Goal: Task Accomplishment & Management: Manage account settings

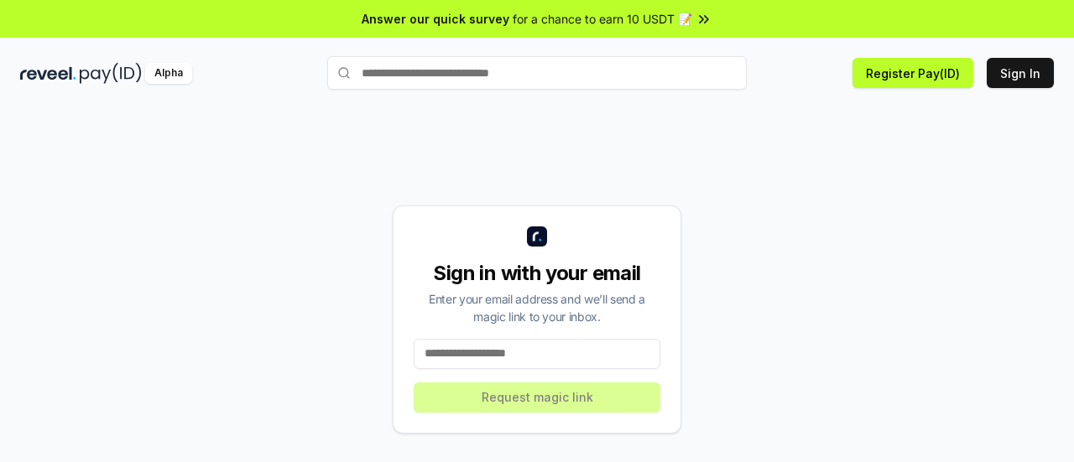
click at [495, 367] on input at bounding box center [537, 354] width 247 height 30
click at [494, 362] on input at bounding box center [537, 354] width 247 height 30
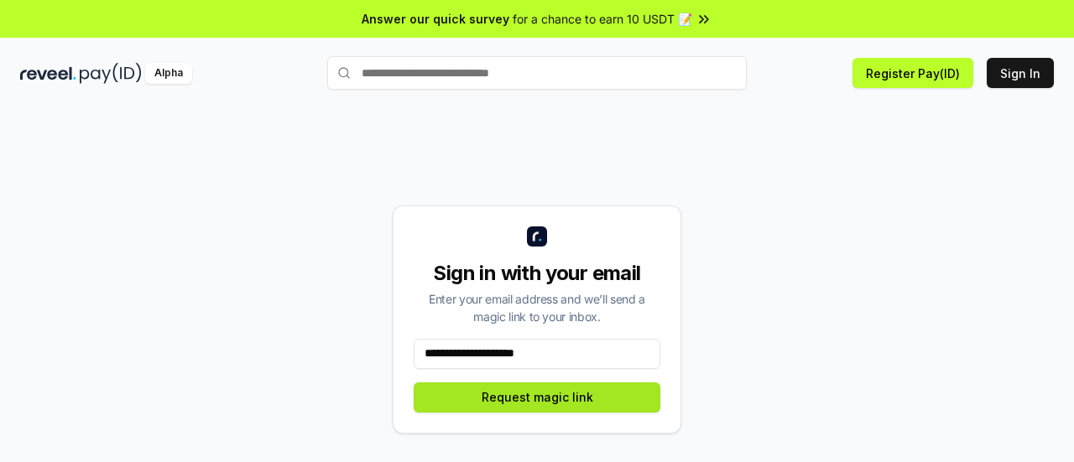
type input "**********"
click at [500, 395] on button "Request magic link" at bounding box center [537, 398] width 247 height 30
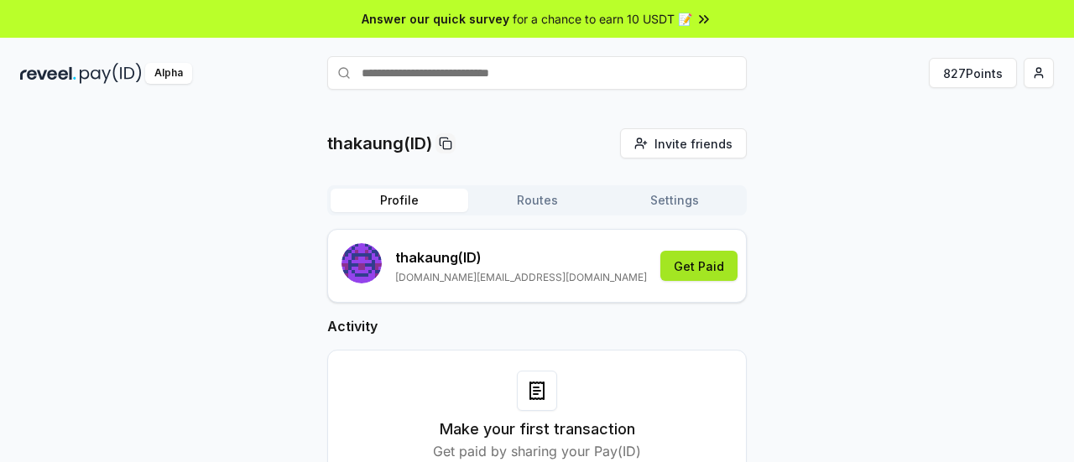
click at [699, 269] on button "Get Paid" at bounding box center [699, 266] width 77 height 30
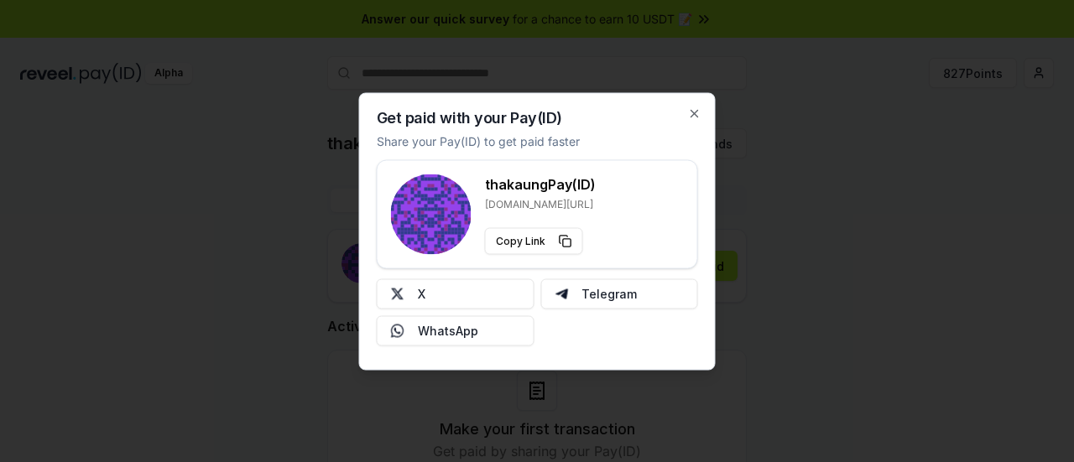
click at [703, 117] on div "Get paid with your Pay(ID) Share your Pay(ID) to get paid faster thakaung Pay(I…" at bounding box center [537, 231] width 357 height 278
click at [693, 112] on icon "button" at bounding box center [695, 113] width 7 height 7
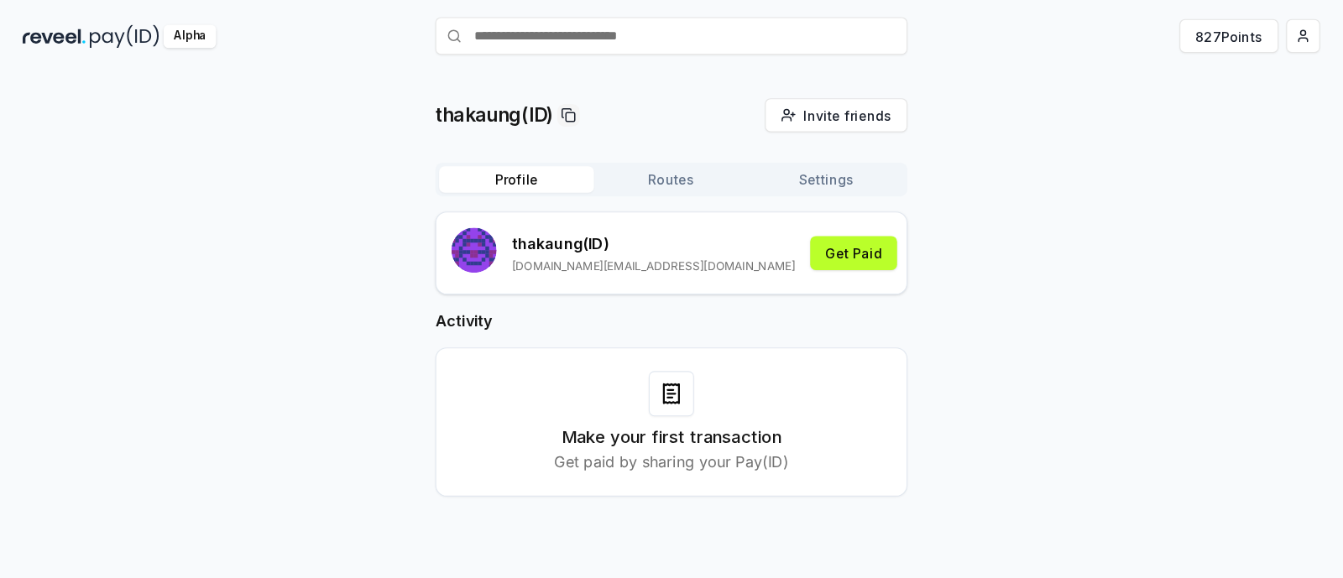
scroll to position [41, 0]
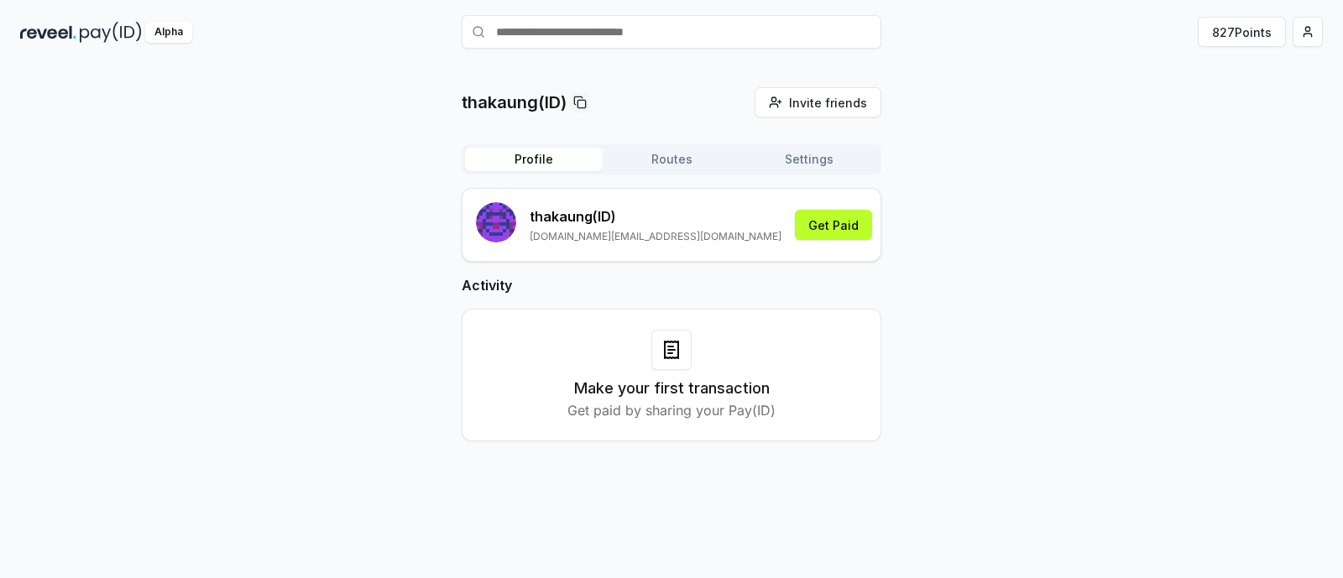
drag, startPoint x: 1073, startPoint y: 4, endPoint x: 927, endPoint y: 132, distance: 194.5
click at [927, 132] on div "thakaung(ID) Invite friends Invite Profile Routes Settings thakaung (ID) thakau…" at bounding box center [671, 277] width 1303 height 381
click at [1073, 27] on html "Answer our quick survey for a chance to earn 10 USDT 📝 Alpha 827 Points thakaun…" at bounding box center [671, 289] width 1343 height 578
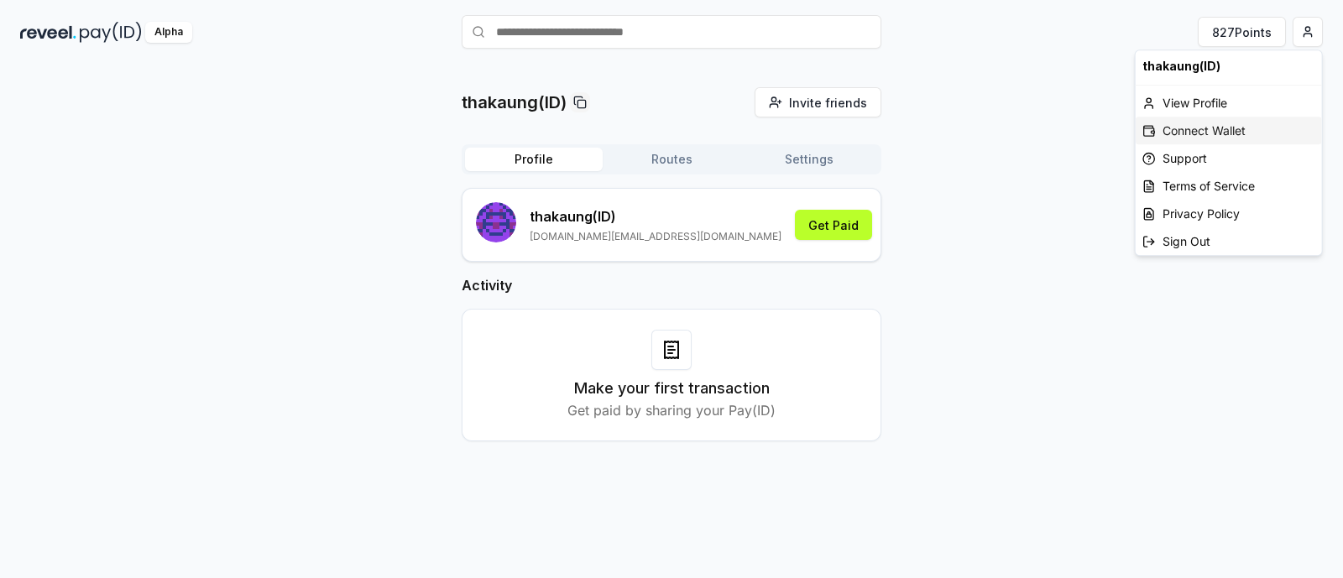
click at [1073, 130] on div "Connect Wallet" at bounding box center [1229, 131] width 186 height 28
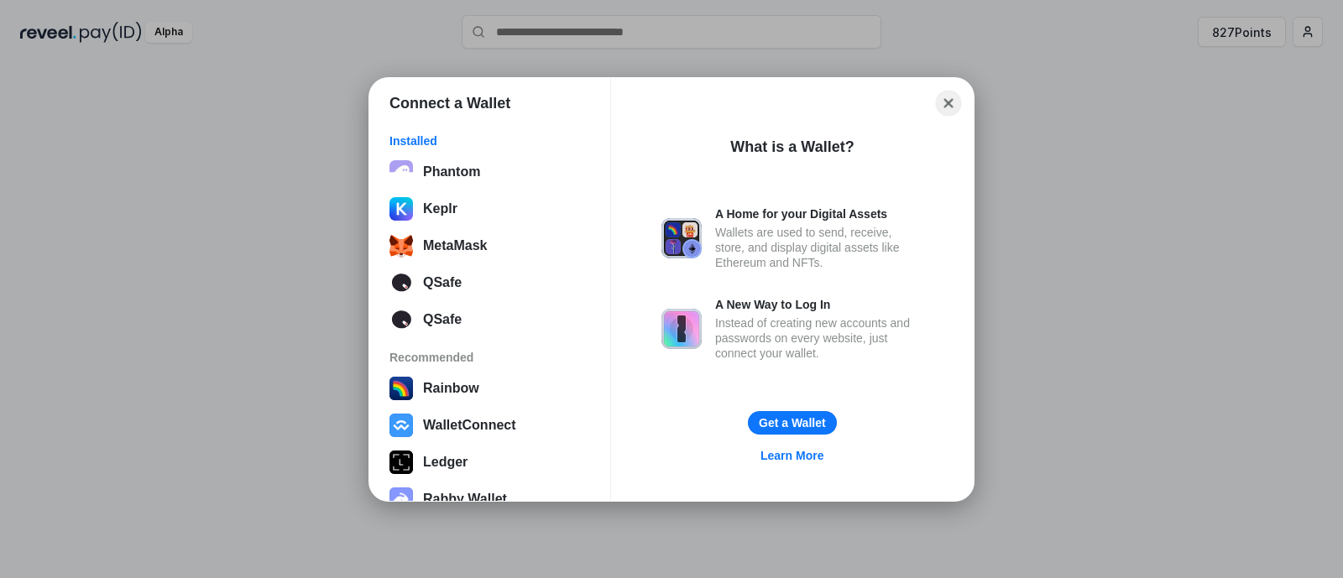
click at [952, 102] on button "Close" at bounding box center [949, 103] width 26 height 26
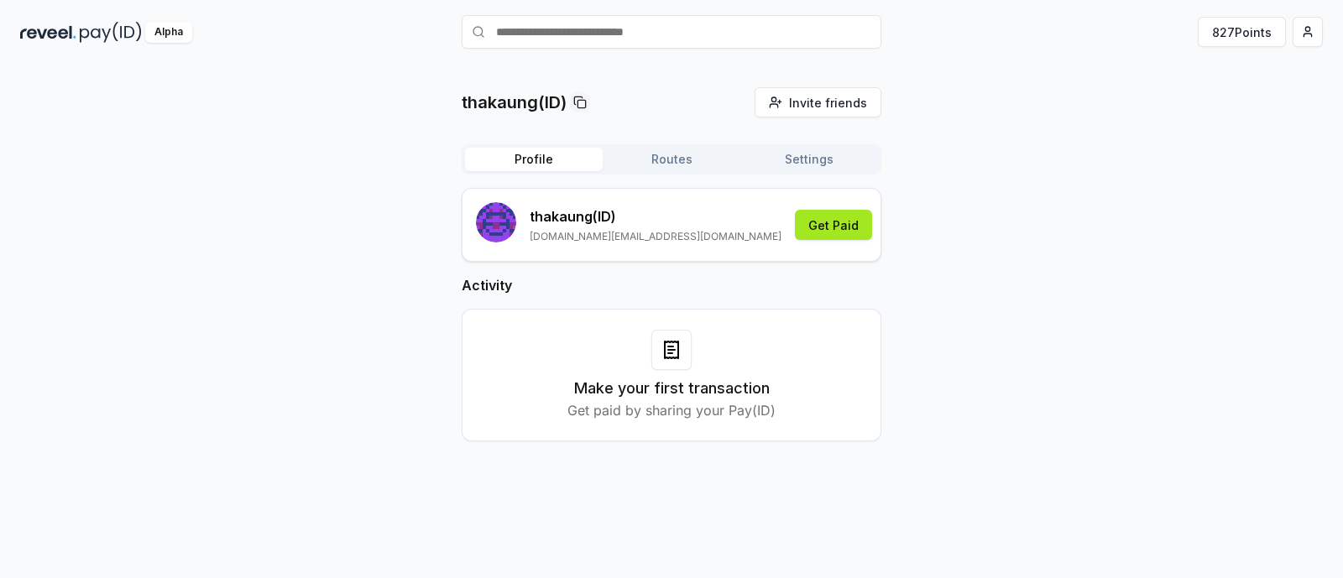
click at [845, 223] on button "Get Paid" at bounding box center [833, 225] width 77 height 30
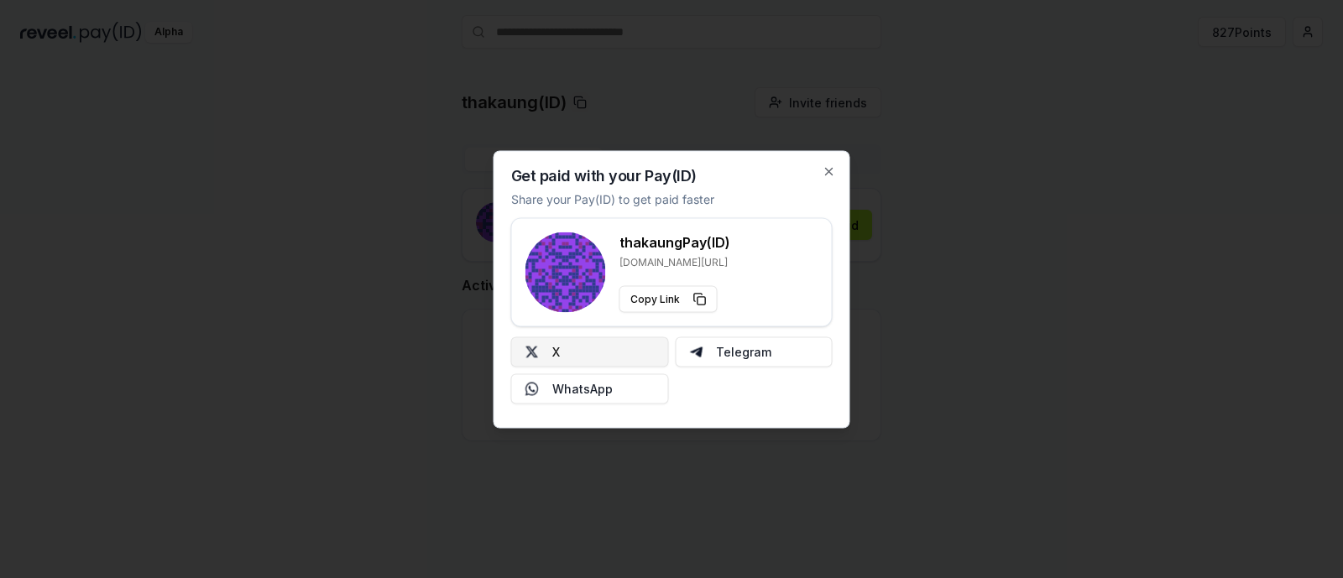
click at [629, 337] on button "X" at bounding box center [590, 352] width 158 height 30
click at [833, 170] on icon "button" at bounding box center [829, 171] width 13 height 13
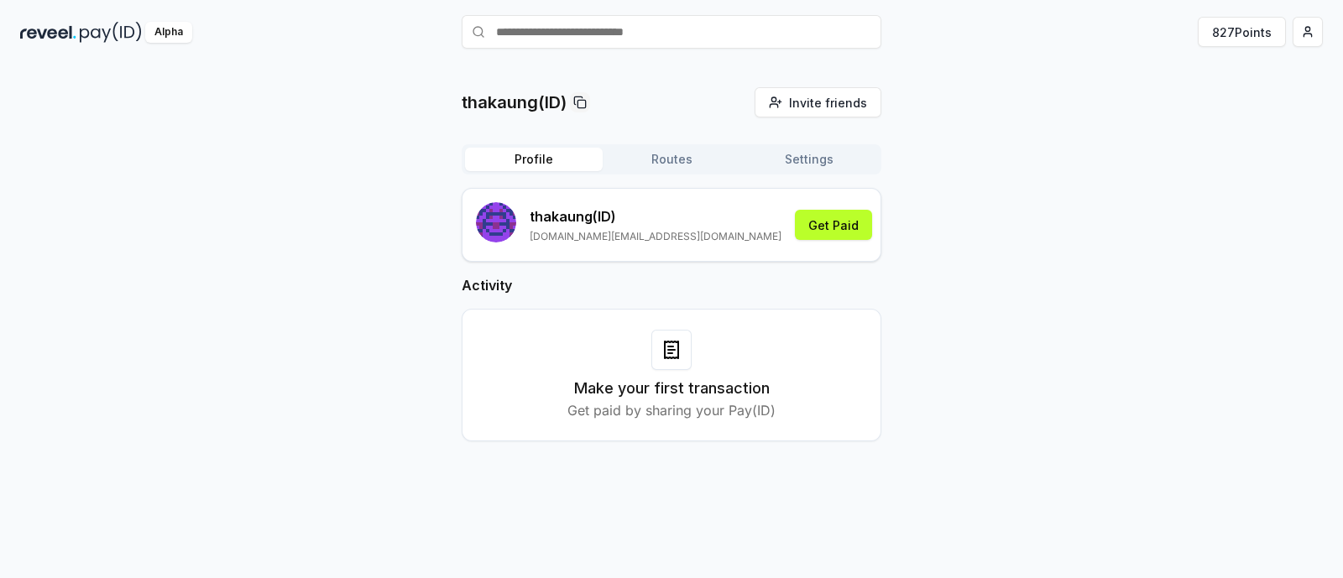
click at [813, 158] on button "Settings" at bounding box center [809, 160] width 138 height 24
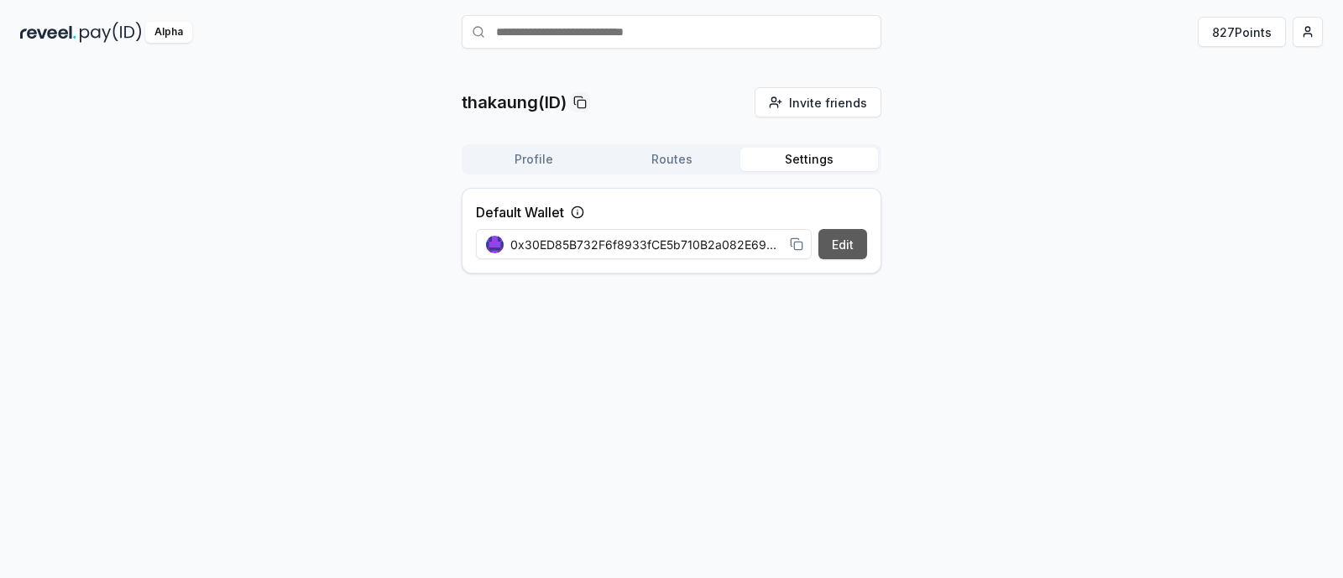
click at [835, 241] on button "Edit" at bounding box center [842, 244] width 49 height 30
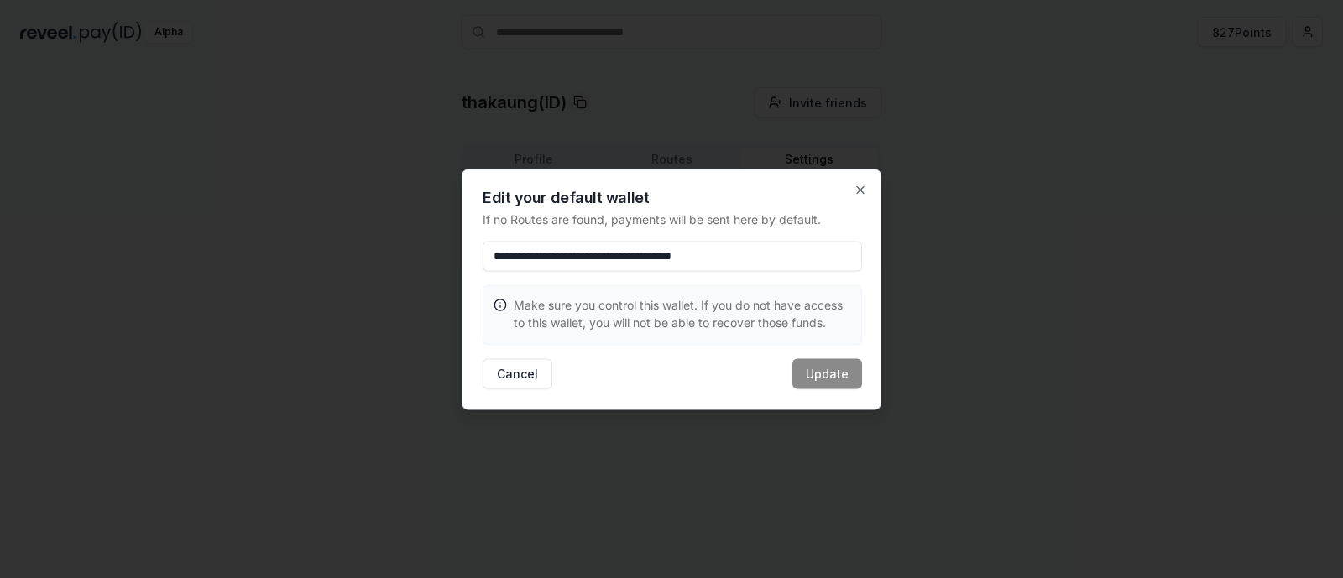
paste input
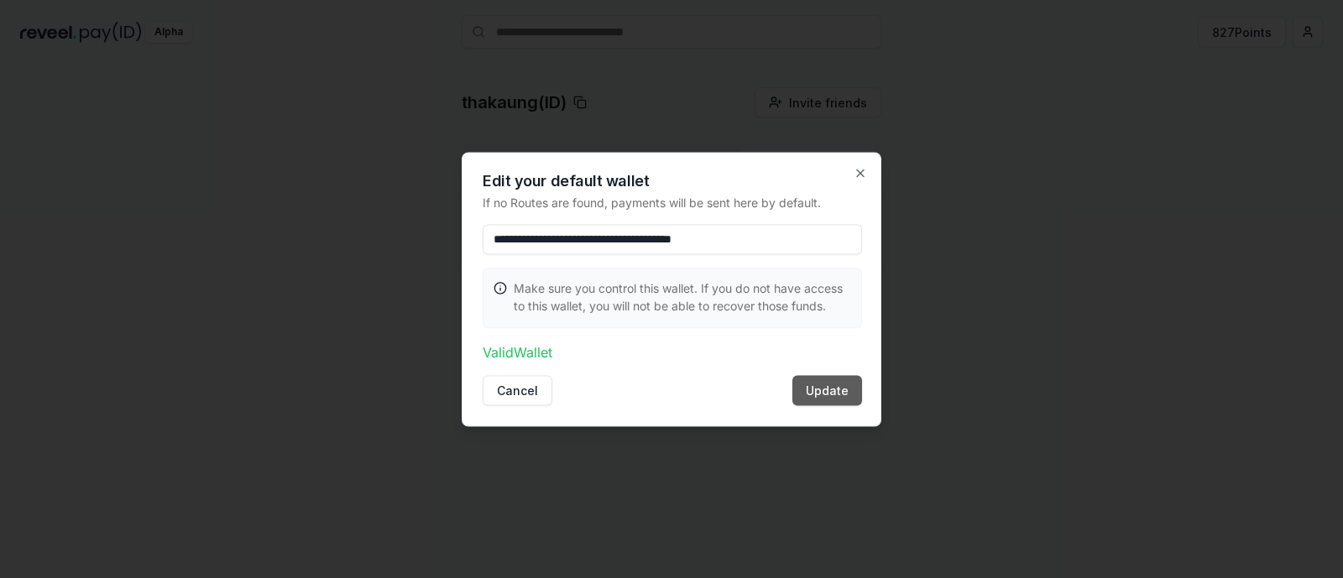
type input "**********"
click at [816, 379] on button "Update" at bounding box center [827, 390] width 70 height 30
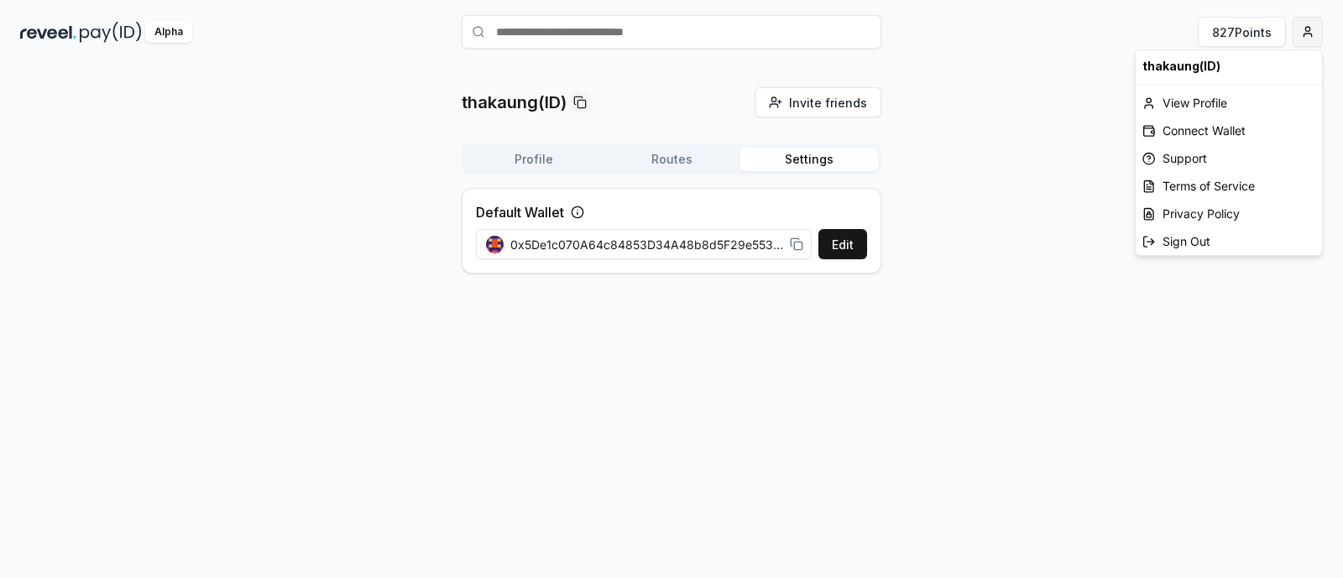
click at [1073, 28] on html "Answer our quick survey for a chance to earn 10 USDT 📝 Alpha 827 Points thakaun…" at bounding box center [671, 289] width 1343 height 578
click at [1073, 129] on div "Connect Wallet" at bounding box center [1229, 131] width 186 height 28
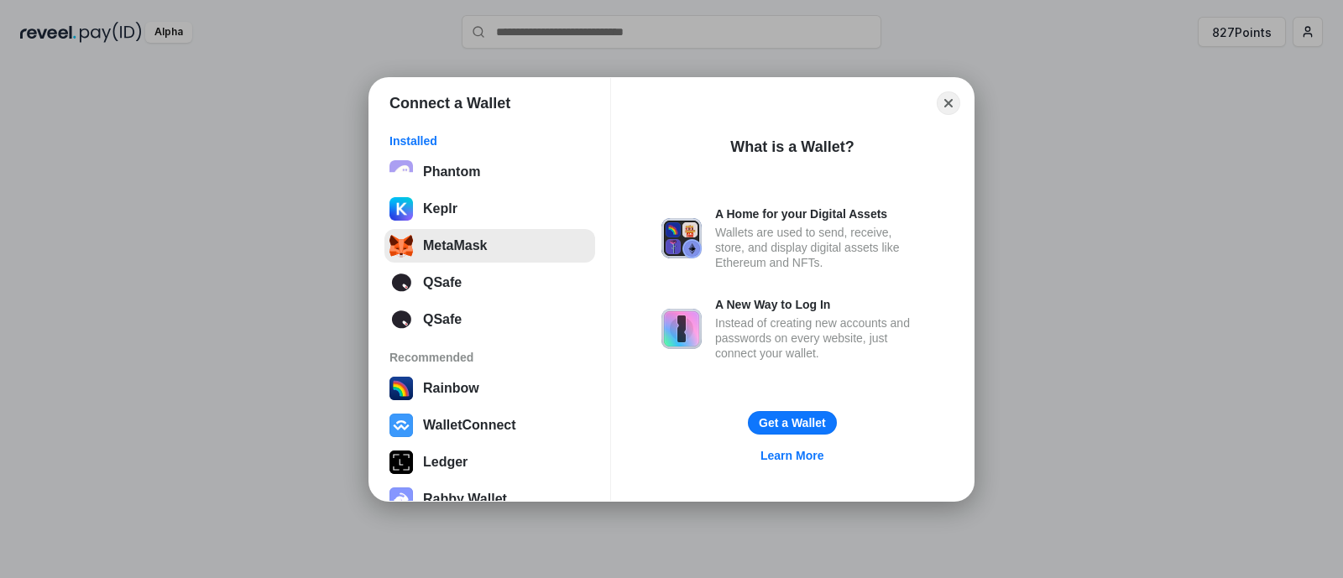
click at [514, 254] on button "MetaMask" at bounding box center [489, 246] width 211 height 34
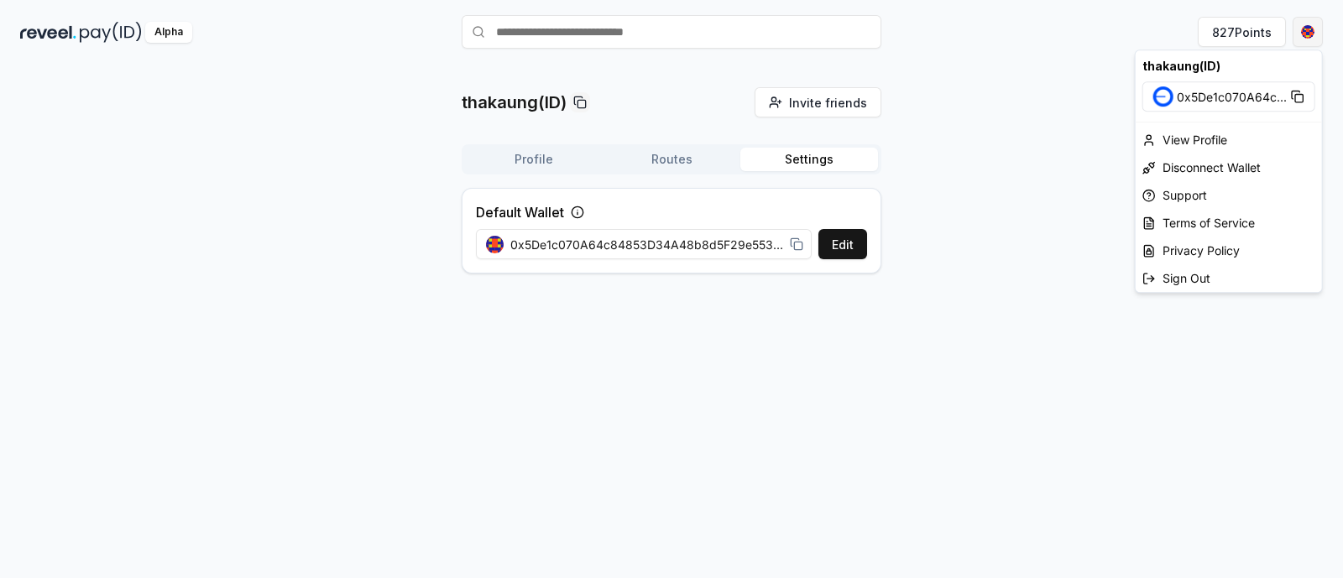
click at [1073, 27] on html "Answer our quick survey for a chance to earn 10 USDT 📝 Alpha 827 Points thakaun…" at bounding box center [671, 289] width 1343 height 578
click at [1073, 135] on div "View Profile" at bounding box center [1229, 140] width 186 height 28
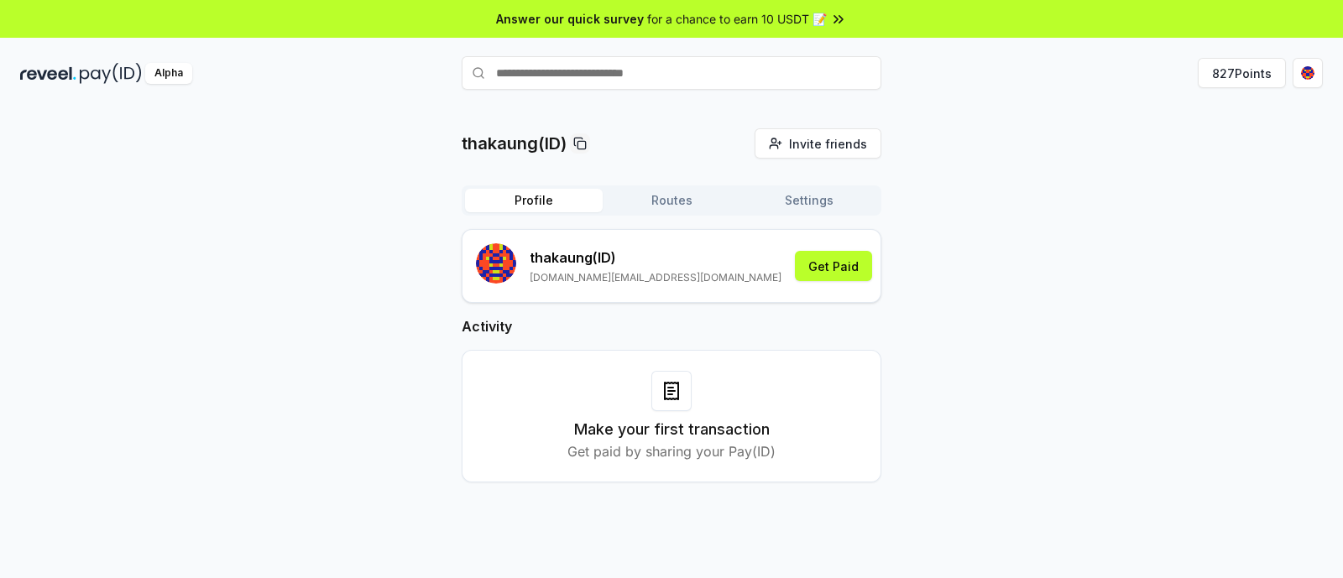
click at [778, 16] on span "for a chance to earn 10 USDT 📝" at bounding box center [737, 19] width 180 height 18
click at [828, 146] on span "Invite friends" at bounding box center [828, 144] width 78 height 18
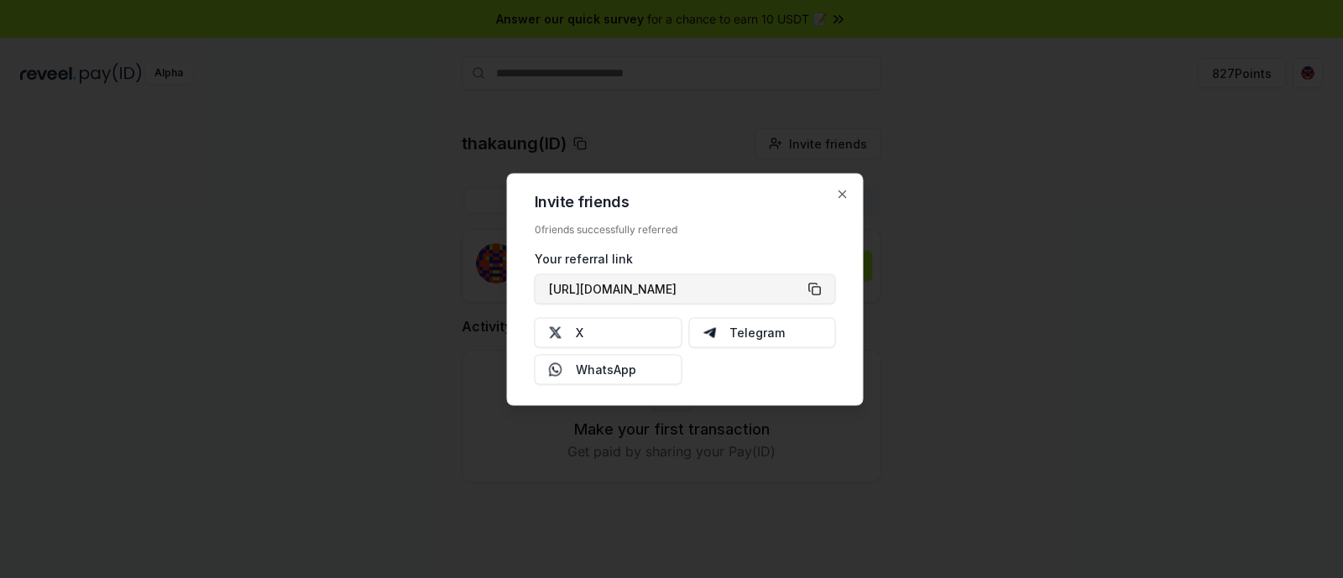
click at [812, 281] on button "[URL][DOMAIN_NAME]" at bounding box center [685, 289] width 301 height 30
click at [839, 191] on icon "button" at bounding box center [842, 194] width 7 height 7
